Goal: Task Accomplishment & Management: Manage account settings

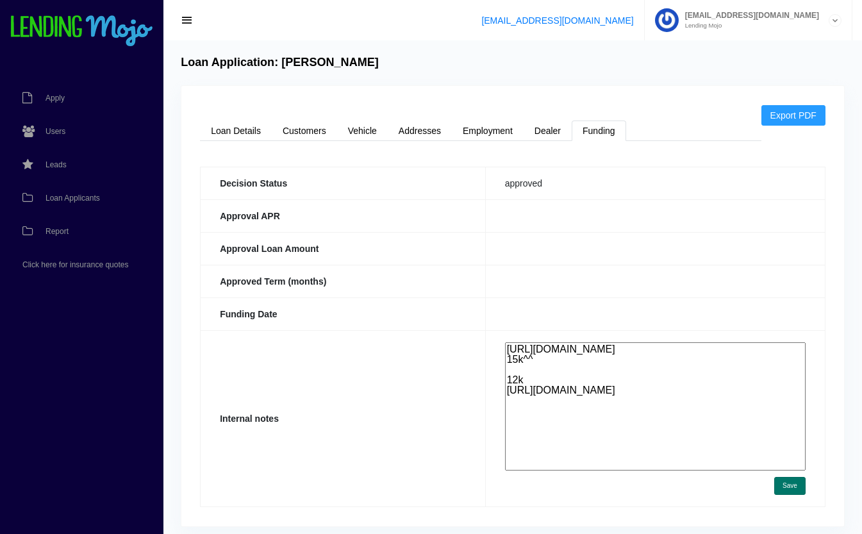
click at [796, 487] on button "Save" at bounding box center [789, 486] width 31 height 18
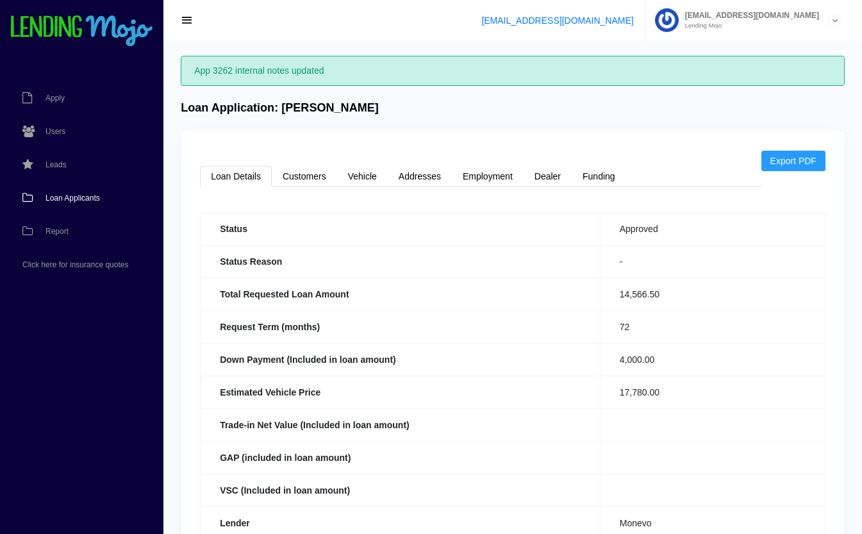
click at [65, 196] on span "Loan Applicants" at bounding box center [73, 198] width 54 height 8
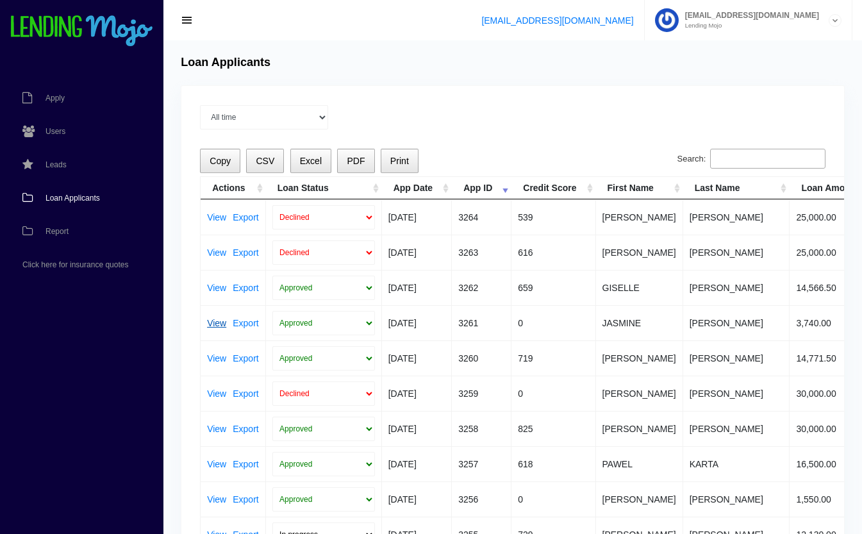
click at [214, 323] on link "View" at bounding box center [216, 323] width 19 height 9
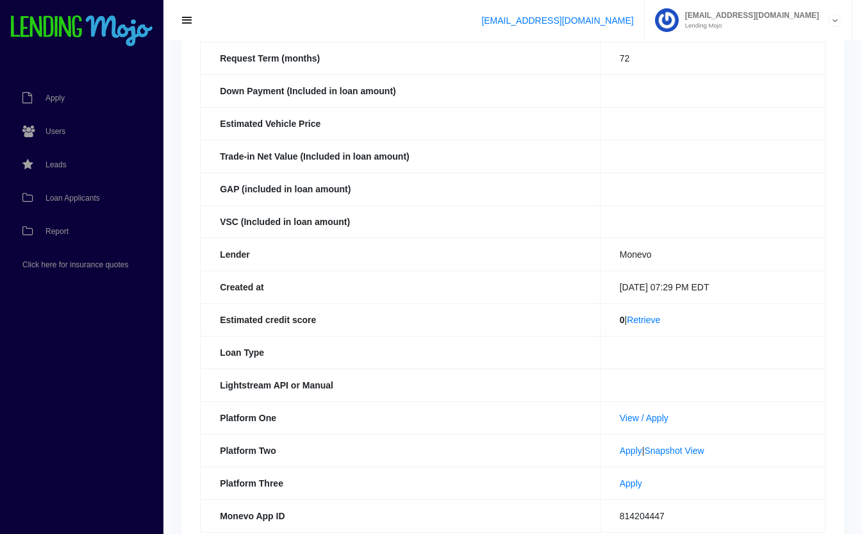
scroll to position [274, 0]
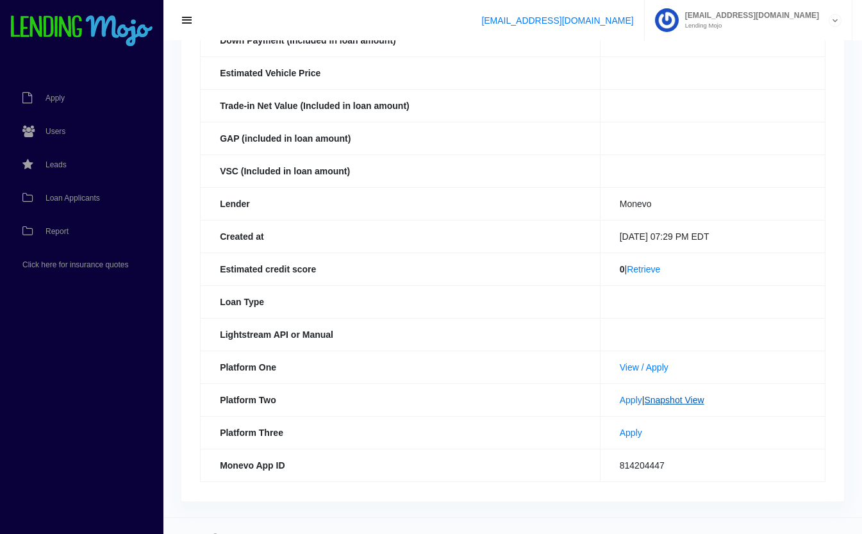
click at [682, 399] on link "Snapshot View" at bounding box center [674, 400] width 60 height 10
drag, startPoint x: 657, startPoint y: 367, endPoint x: 598, endPoint y: 370, distance: 59.7
click at [600, 370] on td "View / Apply" at bounding box center [712, 367] width 225 height 33
copy link "View / Apply"
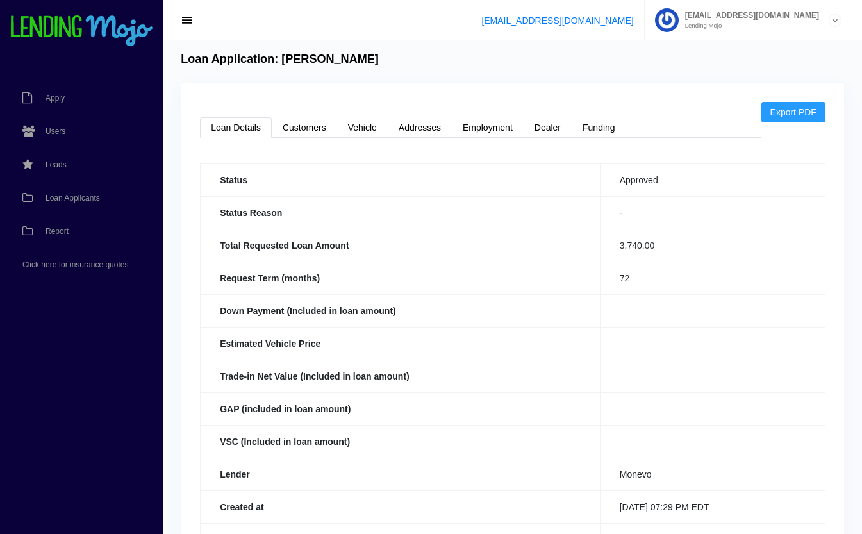
scroll to position [0, 0]
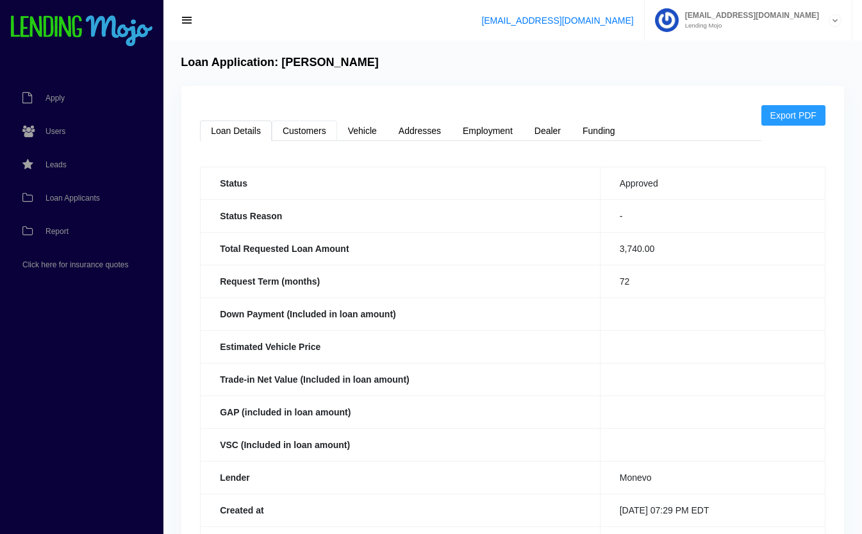
click at [305, 128] on link "Customers" at bounding box center [304, 131] width 65 height 21
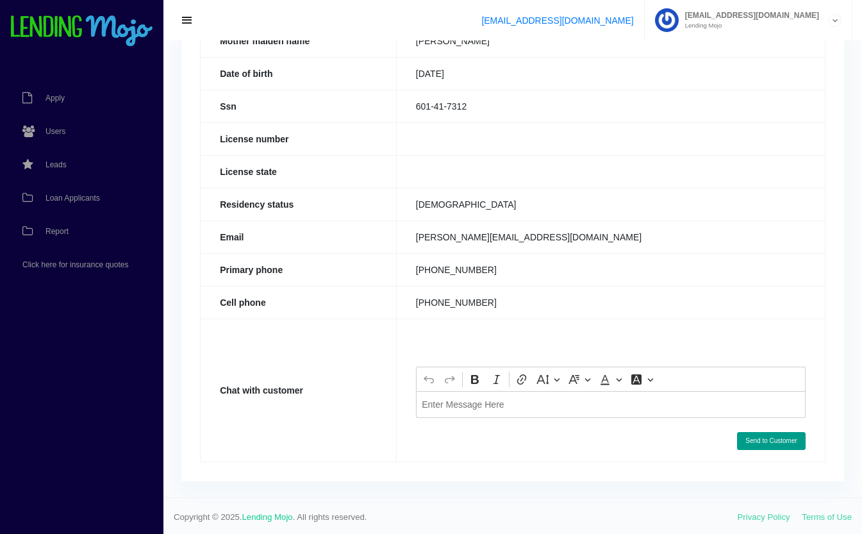
scroll to position [267, 0]
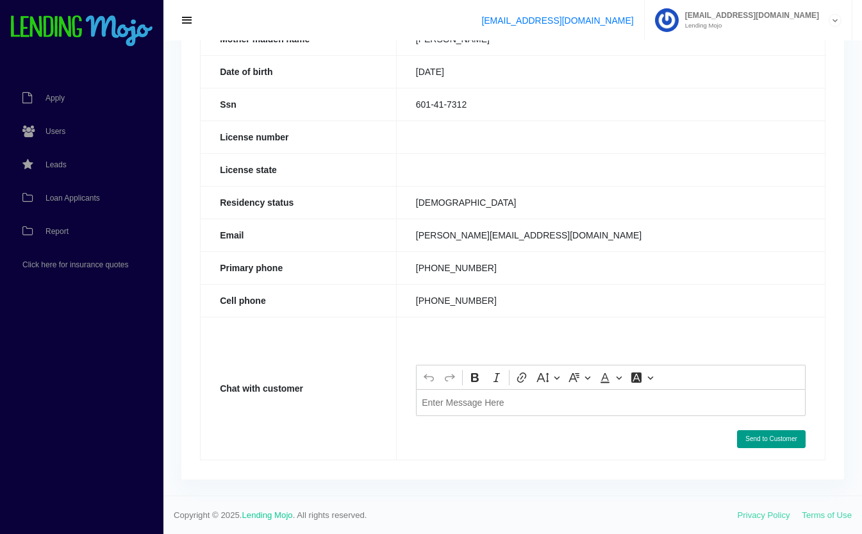
click at [481, 409] on div "Editor editing area: main. Press Alt+0 for help." at bounding box center [611, 402] width 390 height 26
click at [777, 435] on button "Send to Customer" at bounding box center [771, 439] width 69 height 18
click at [349, 210] on th "Residency status" at bounding box center [299, 202] width 196 height 33
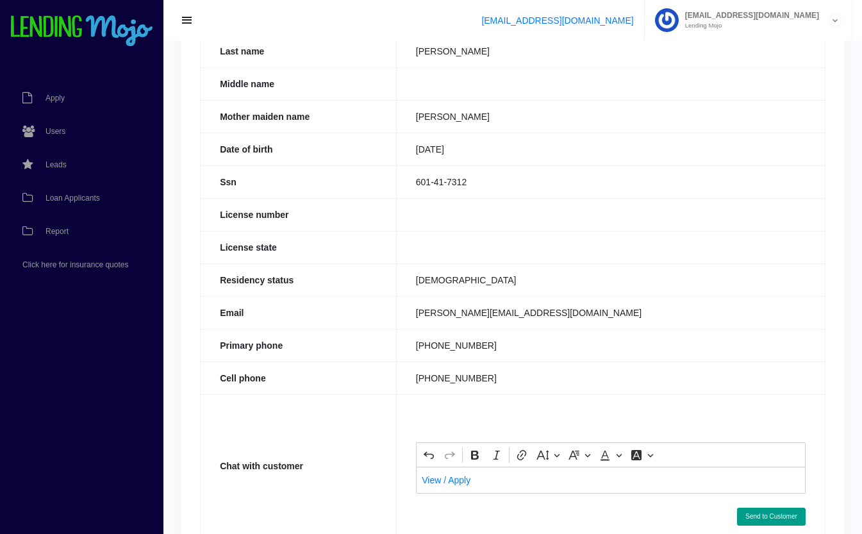
scroll to position [0, 0]
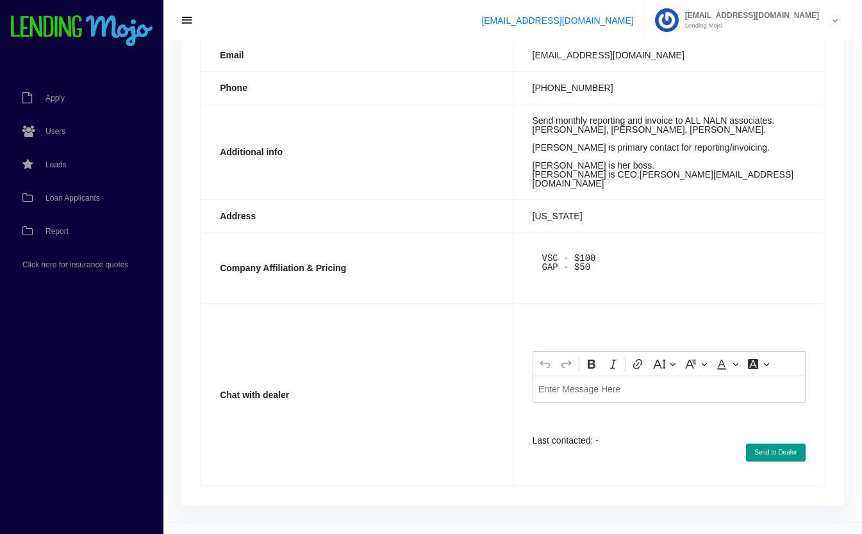
scroll to position [265, 0]
click at [602, 393] on p "Editor editing area: main. Press Alt+0 for help." at bounding box center [670, 388] width 262 height 9
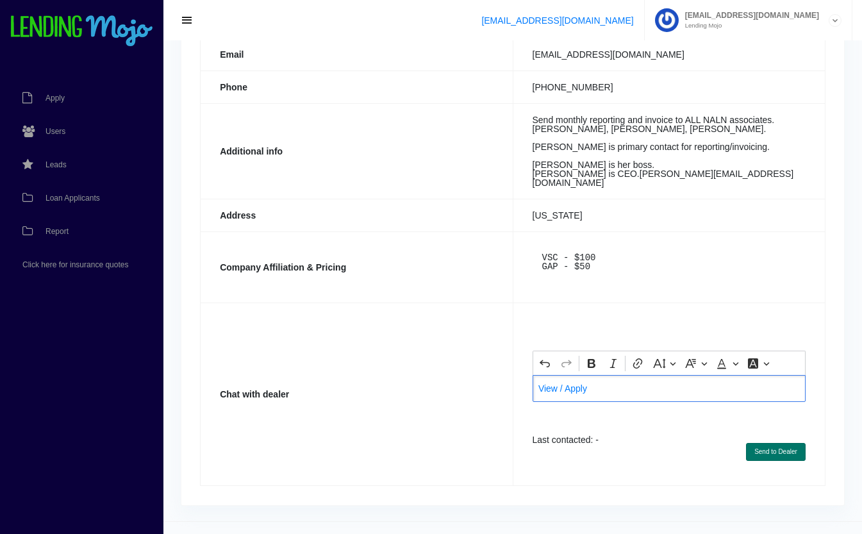
click at [783, 461] on button "Send to Dealer" at bounding box center [776, 452] width 60 height 18
